Goal: Task Accomplishment & Management: Use online tool/utility

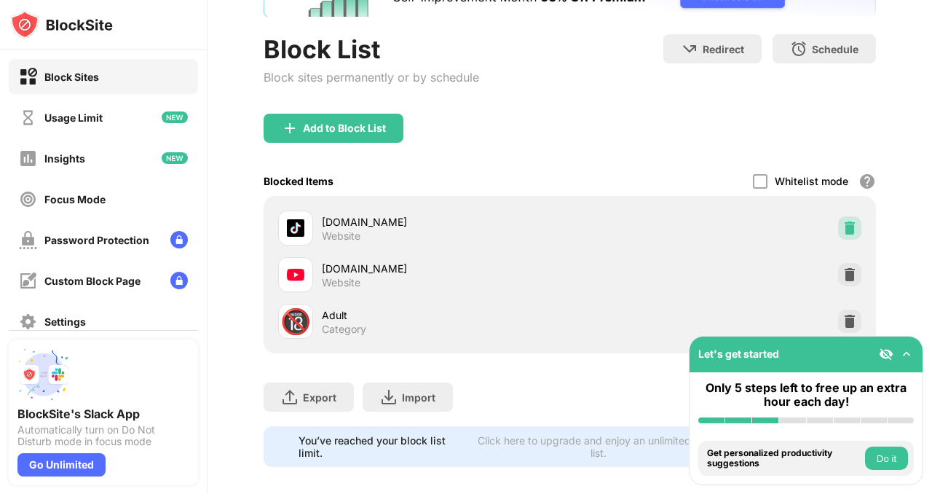
click at [842, 228] on img at bounding box center [849, 228] width 15 height 15
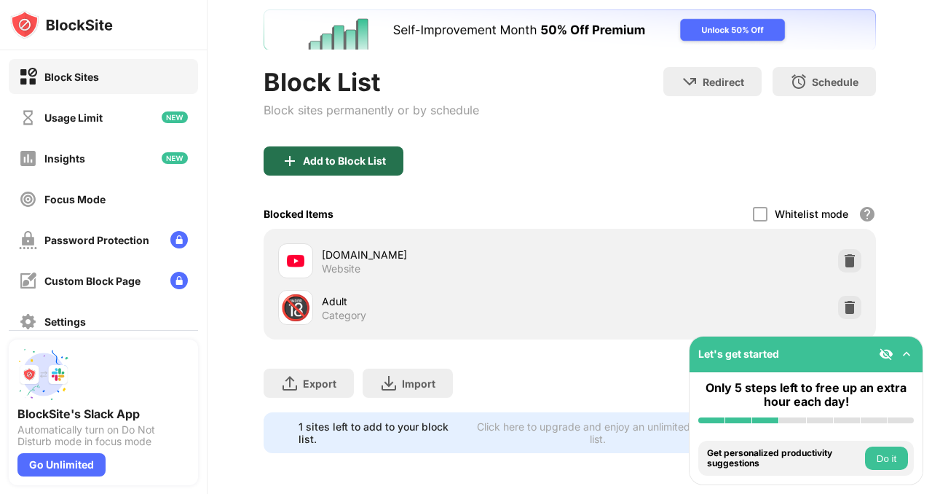
click at [354, 146] on div "Add to Block List" at bounding box center [334, 160] width 140 height 29
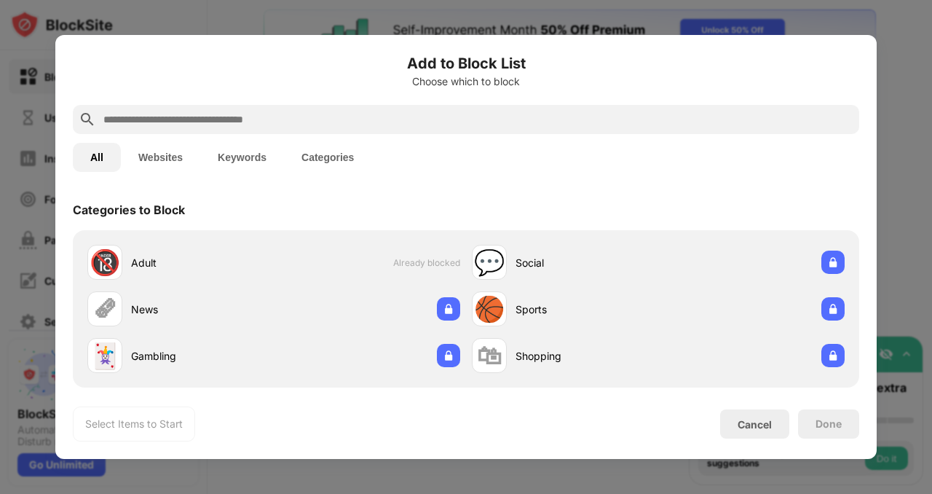
click at [402, 122] on input "text" at bounding box center [477, 119] width 751 height 17
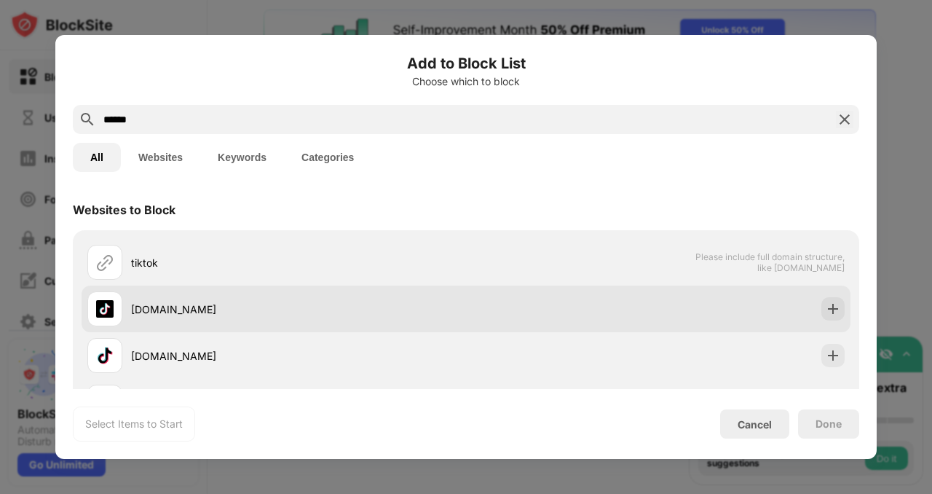
type input "******"
click at [747, 315] on div "[DOMAIN_NAME]" at bounding box center [466, 308] width 769 height 47
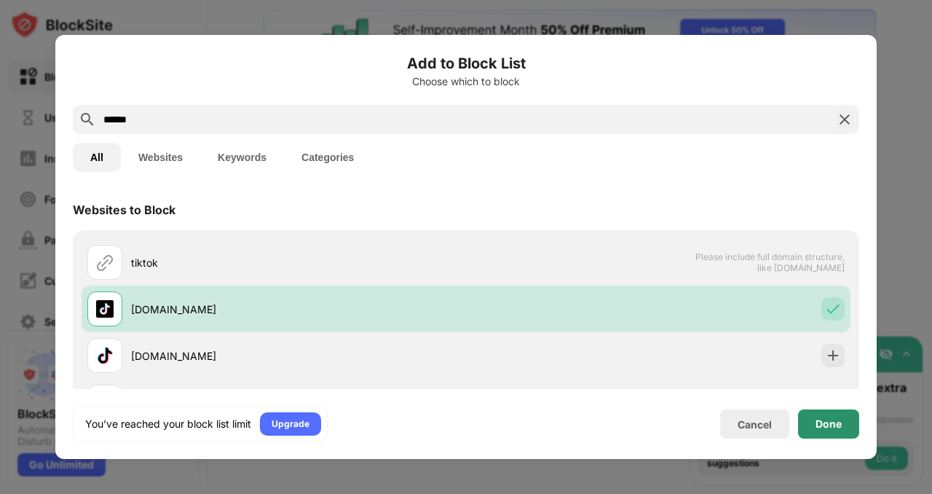
click at [835, 424] on div "Done" at bounding box center [828, 424] width 26 height 12
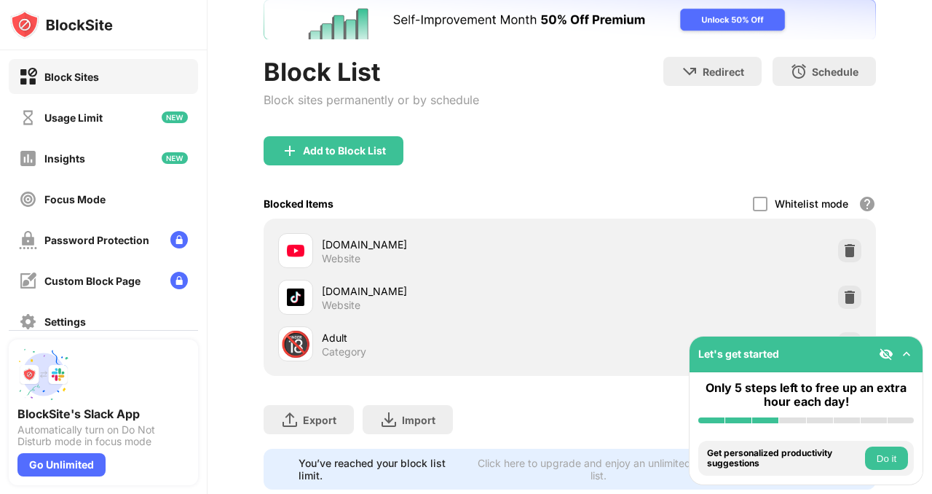
scroll to position [114, 0]
